Goal: Task Accomplishment & Management: Use online tool/utility

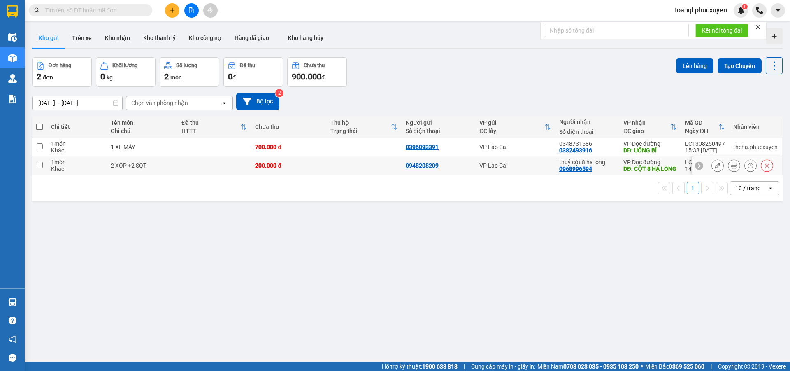
click at [712, 170] on button at bounding box center [718, 165] width 12 height 14
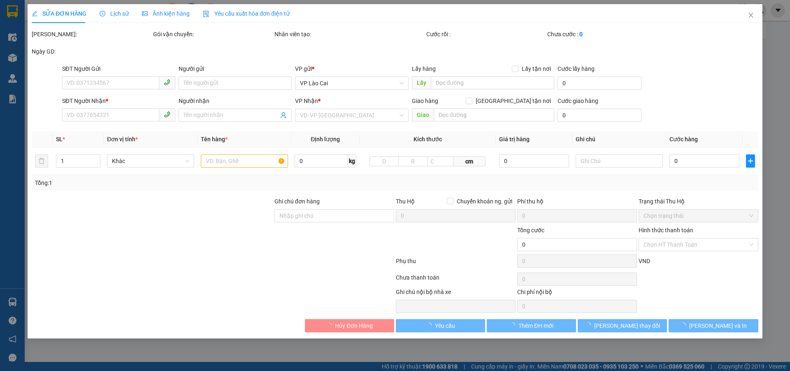
type input "0948208209"
type input "0968996594"
type input "thuỷ cột 8 hạ long"
type input "CỘT 8 HẠ LONG"
type input "200.000"
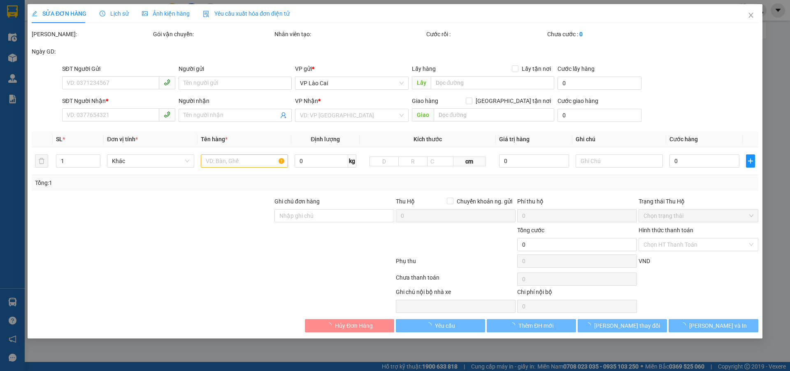
type input "200.000"
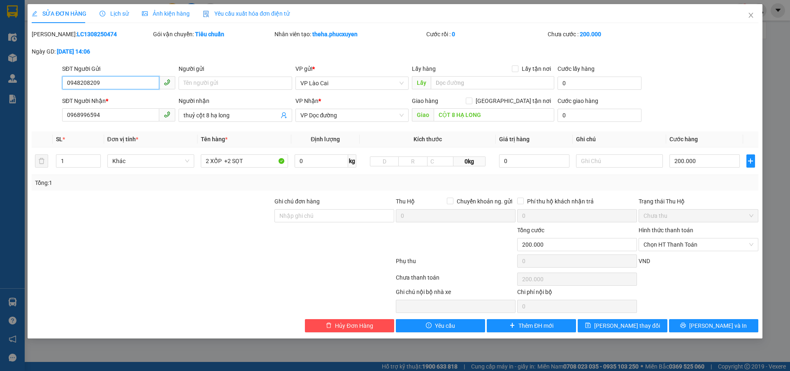
drag, startPoint x: 109, startPoint y: 86, endPoint x: 33, endPoint y: 84, distance: 75.3
click at [30, 90] on div "SỬA ĐƠN HÀNG Lịch sử Ảnh kiện hàng Yêu cầu xuất hóa đơn điện tử Total Paid Fee …" at bounding box center [395, 171] width 735 height 334
drag, startPoint x: 116, startPoint y: 112, endPoint x: 24, endPoint y: 121, distance: 91.8
click at [24, 122] on div "SỬA ĐƠN HÀNG Lịch sử Ảnh kiện hàng Yêu cầu xuất hóa đơn điện tử Total Paid Fee …" at bounding box center [395, 185] width 790 height 371
click at [753, 14] on icon "close" at bounding box center [750, 15] width 7 height 7
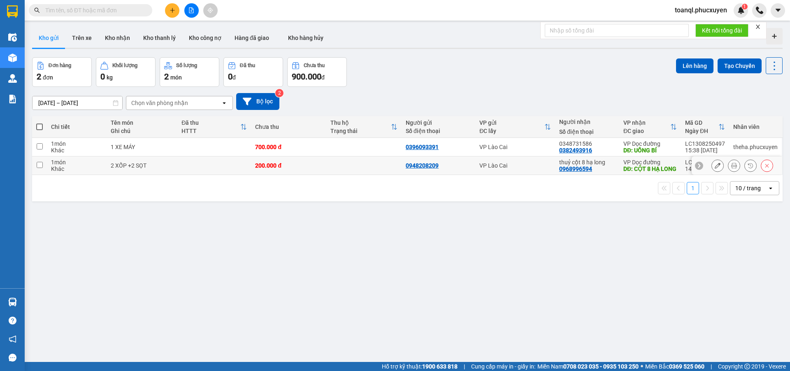
click at [223, 169] on td at bounding box center [214, 165] width 74 height 19
checkbox input "true"
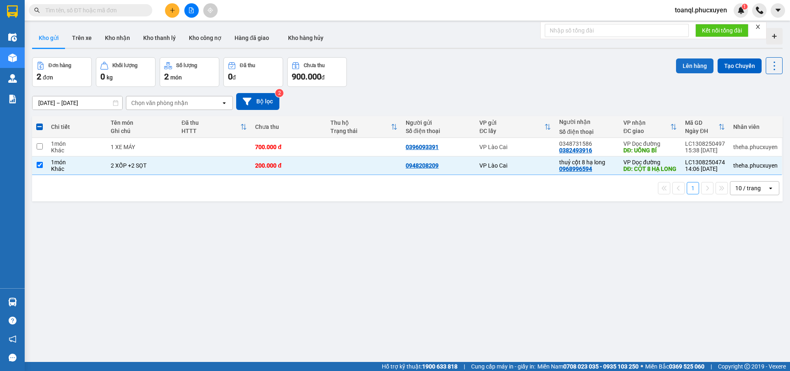
click at [688, 65] on button "Lên hàng" at bounding box center [694, 65] width 37 height 15
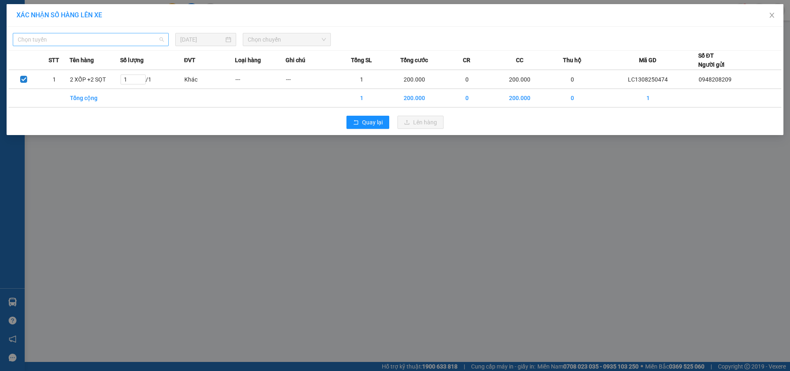
click at [56, 41] on span "Chọn tuyến" at bounding box center [91, 39] width 146 height 12
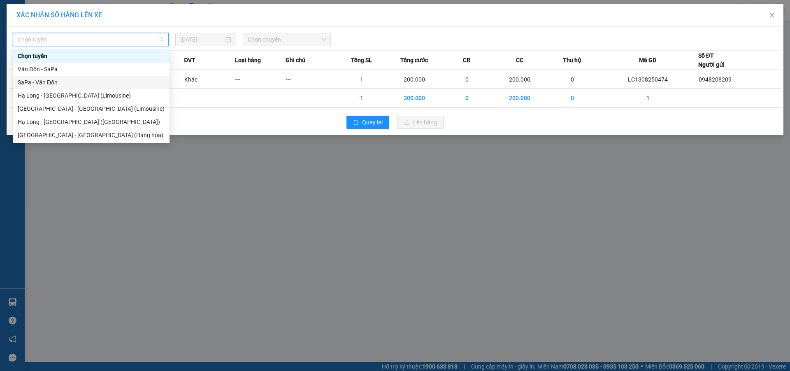
drag, startPoint x: 23, startPoint y: 80, endPoint x: 72, endPoint y: 65, distance: 51.0
click at [25, 80] on div "SaPa - Vân Đồn" at bounding box center [91, 82] width 147 height 9
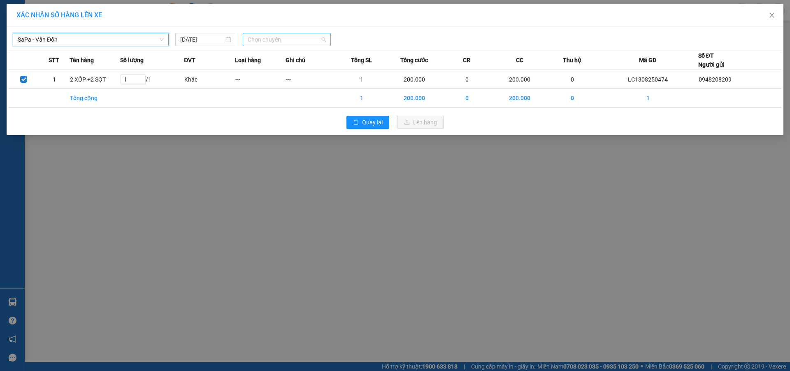
click at [283, 43] on span "Chọn chuyến" at bounding box center [287, 39] width 78 height 12
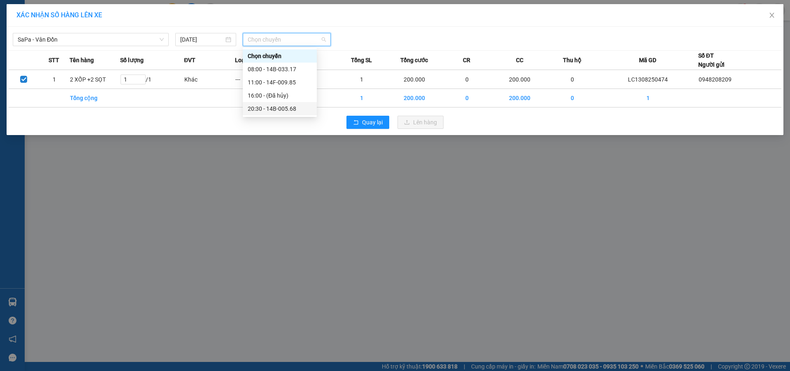
drag, startPoint x: 296, startPoint y: 109, endPoint x: 409, endPoint y: 136, distance: 116.4
click at [301, 109] on div "20:30 - 14B-005.68" at bounding box center [280, 108] width 64 height 9
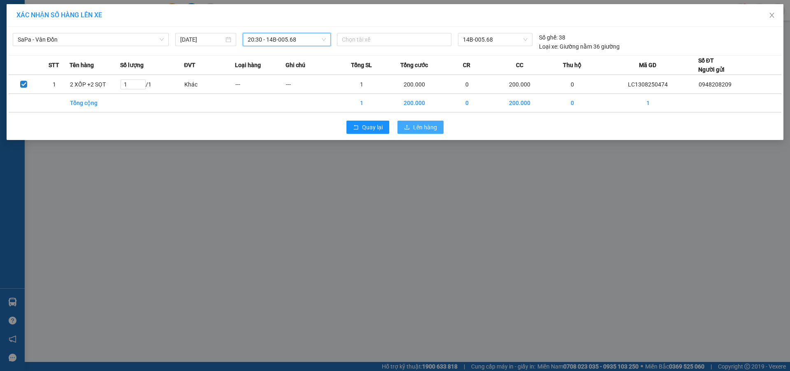
click at [420, 125] on span "Lên hàng" at bounding box center [425, 127] width 24 height 9
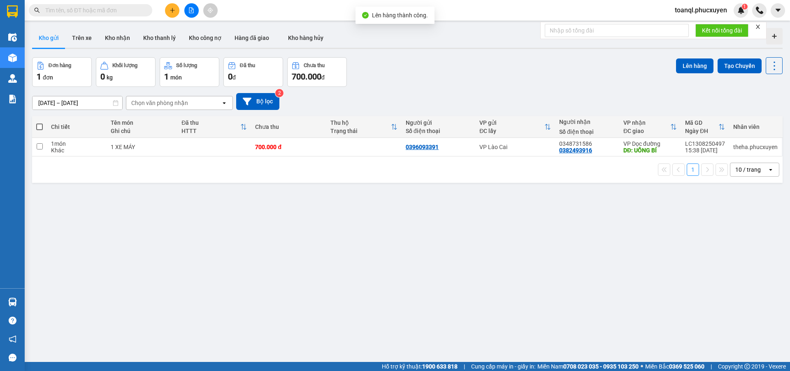
click at [204, 251] on div "ver 1.8.138 Kho gửi Trên xe Kho nhận Kho thanh lý Kho công nợ Hàng đã giao Kho …" at bounding box center [407, 210] width 757 height 371
